Goal: Task Accomplishment & Management: Use online tool/utility

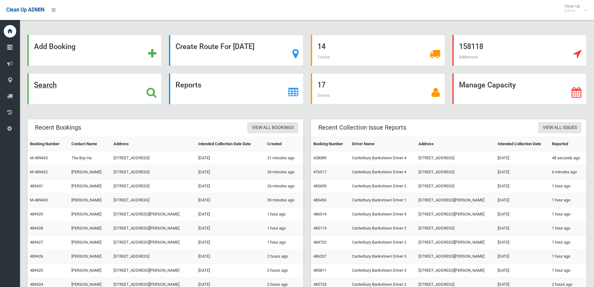
click at [149, 94] on icon at bounding box center [152, 92] width 10 height 11
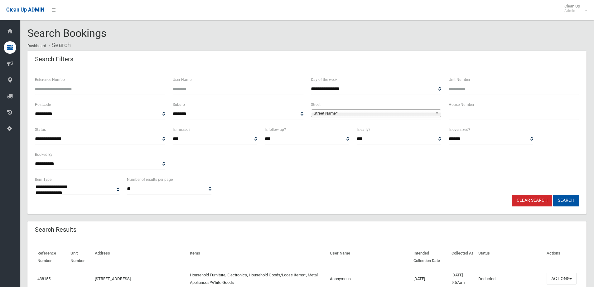
select select
click at [473, 115] on input "text" at bounding box center [514, 114] width 130 height 12
type input "**"
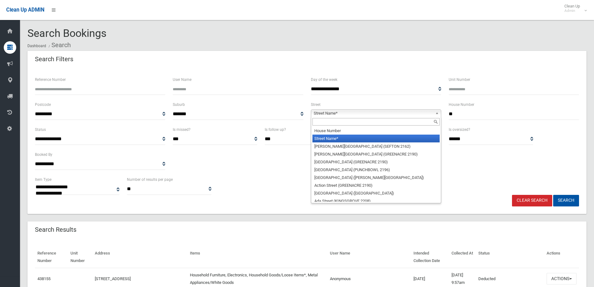
click at [436, 112] on b at bounding box center [439, 113] width 6 height 7
click at [419, 122] on input "text" at bounding box center [376, 121] width 127 height 7
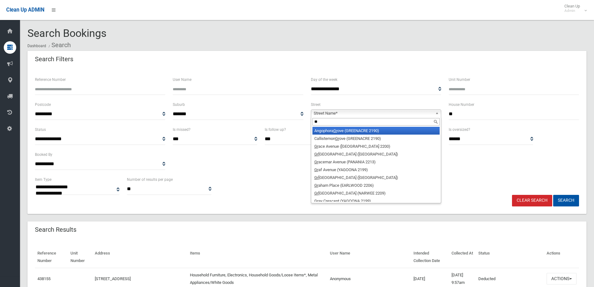
type input "*"
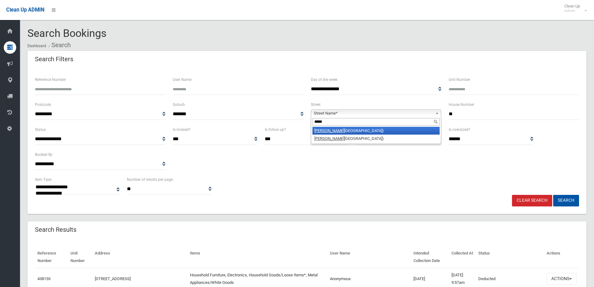
type input "*****"
click at [408, 132] on li "[PERSON_NAME][GEOGRAPHIC_DATA] ([GEOGRAPHIC_DATA])" at bounding box center [376, 131] width 127 height 8
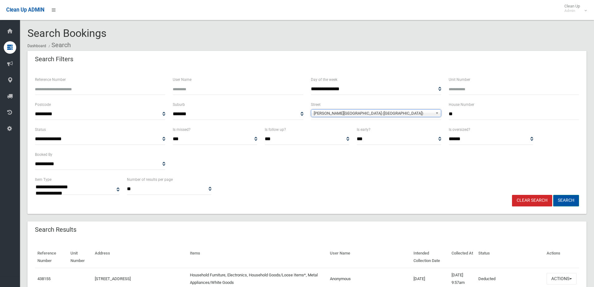
click at [563, 197] on button "Search" at bounding box center [567, 201] width 26 height 12
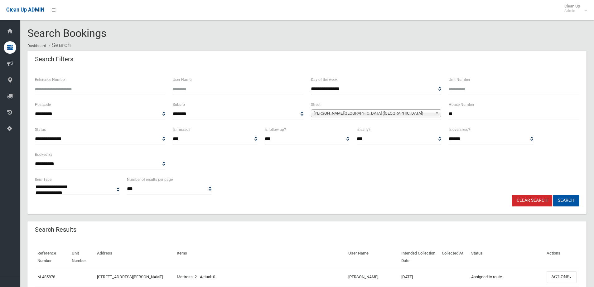
select select
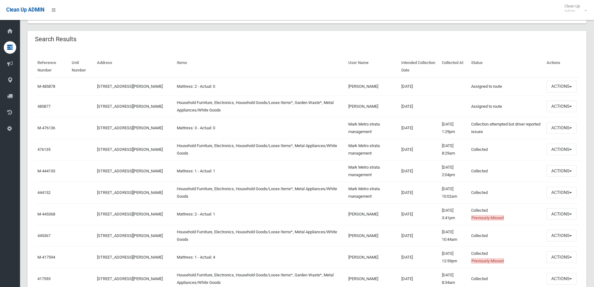
scroll to position [179, 0]
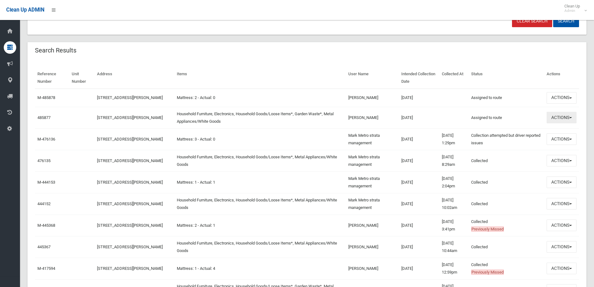
click at [570, 115] on button "Actions" at bounding box center [562, 118] width 30 height 12
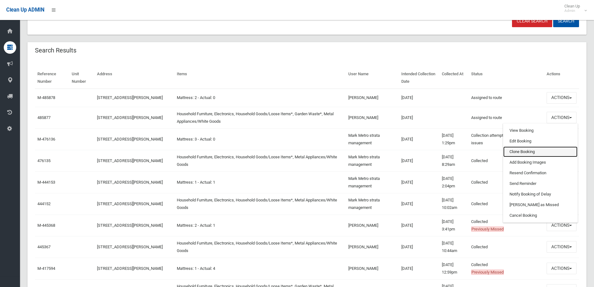
click at [526, 151] on link "Clone Booking" at bounding box center [541, 151] width 74 height 11
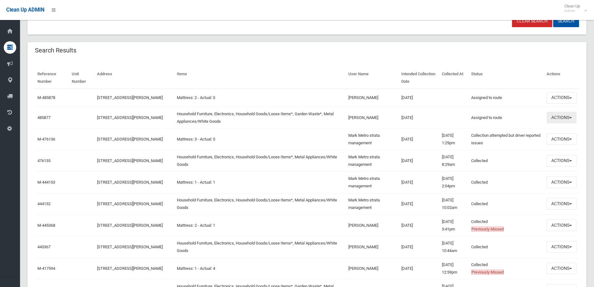
click at [569, 118] on button "Actions" at bounding box center [562, 118] width 30 height 12
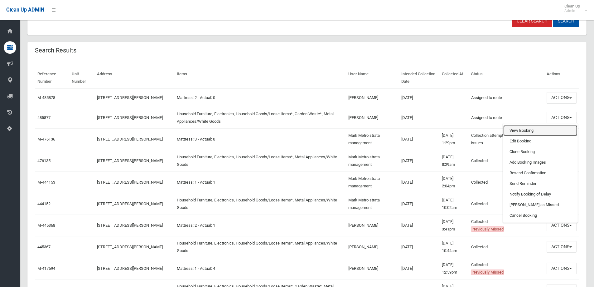
click at [521, 130] on link "View Booking" at bounding box center [541, 130] width 74 height 11
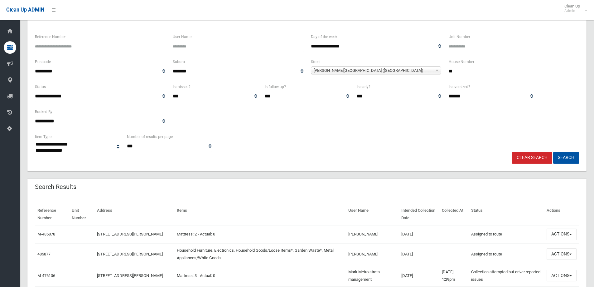
scroll to position [0, 0]
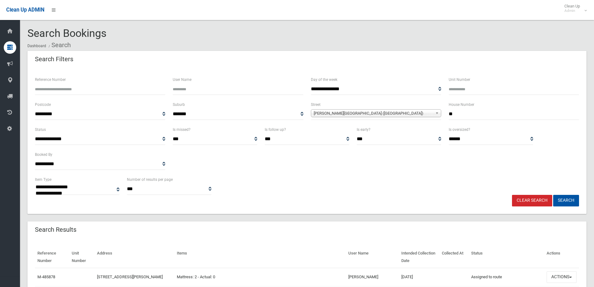
click at [488, 110] on input "**" at bounding box center [514, 114] width 130 height 12
type input "*"
type input "**"
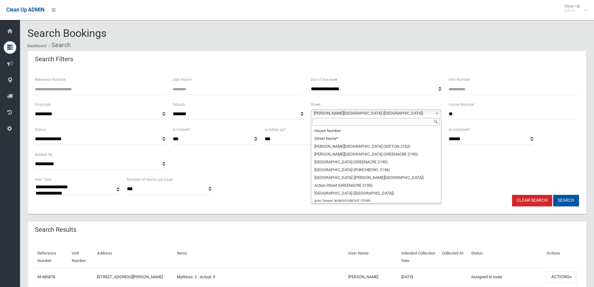
click at [438, 112] on b at bounding box center [439, 113] width 6 height 7
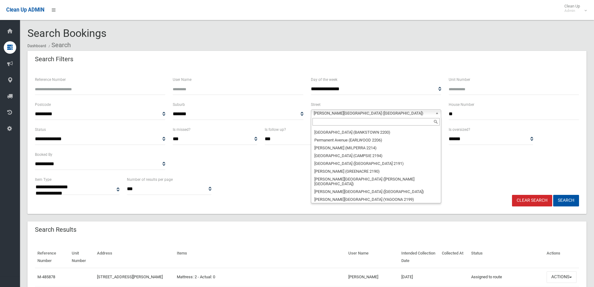
scroll to position [13449, 0]
click at [394, 121] on input "text" at bounding box center [376, 121] width 127 height 7
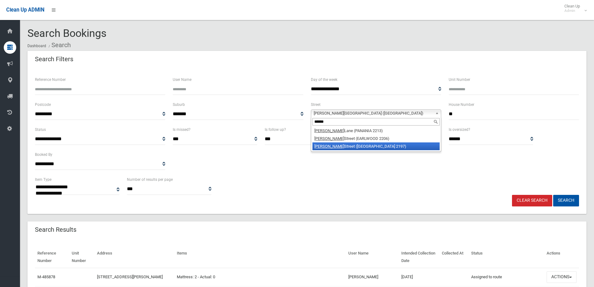
type input "******"
click at [366, 144] on li "Clarke Street (BASS HILL 2197)" at bounding box center [376, 146] width 127 height 8
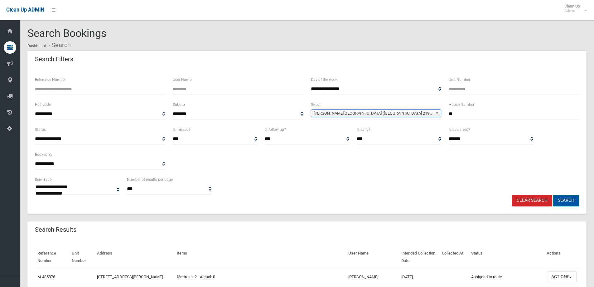
click at [570, 200] on button "Search" at bounding box center [567, 201] width 26 height 12
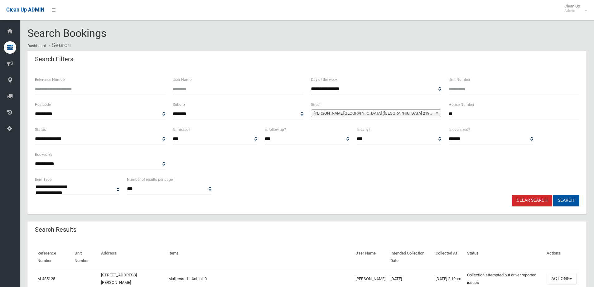
select select
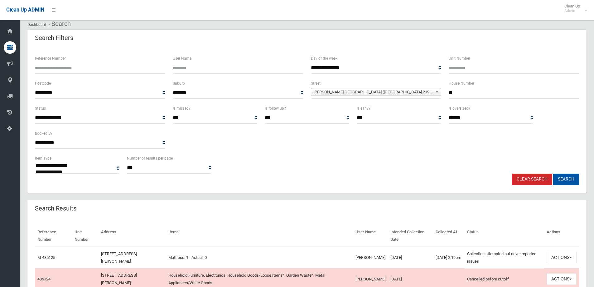
scroll to position [62, 0]
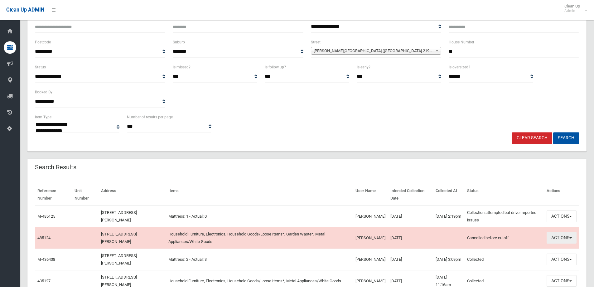
click at [570, 236] on button "Actions" at bounding box center [562, 238] width 30 height 12
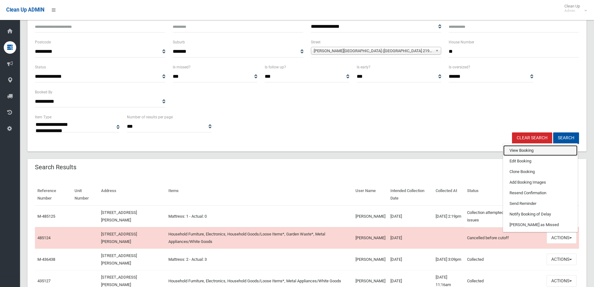
click at [523, 150] on link "View Booking" at bounding box center [541, 150] width 74 height 11
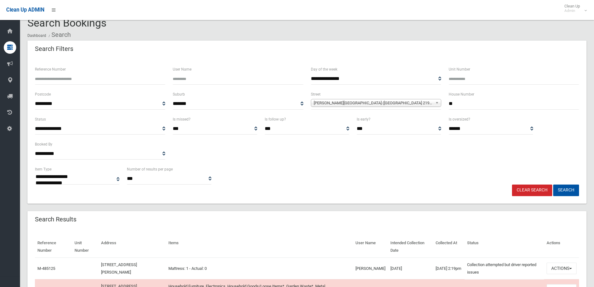
scroll to position [3, 0]
